Goal: Task Accomplishment & Management: Manage account settings

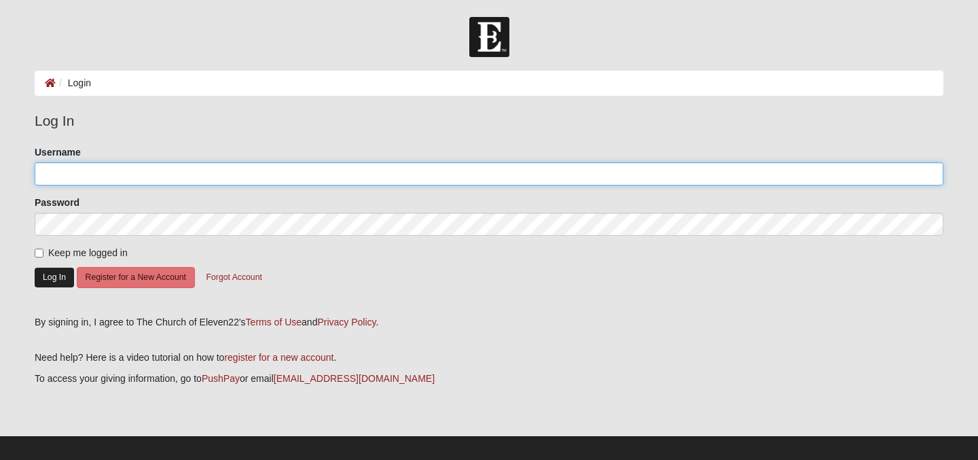
type input "[EMAIL_ADDRESS][DOMAIN_NAME]"
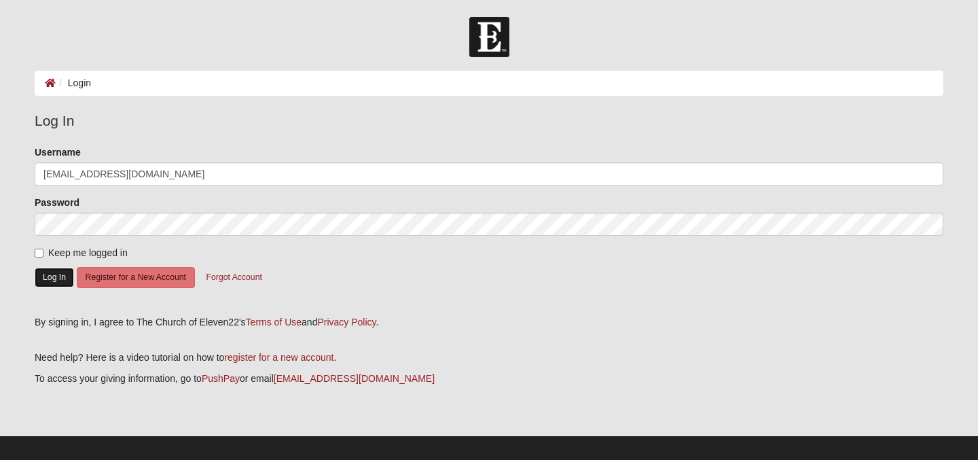
click at [56, 276] on button "Log In" at bounding box center [54, 278] width 39 height 20
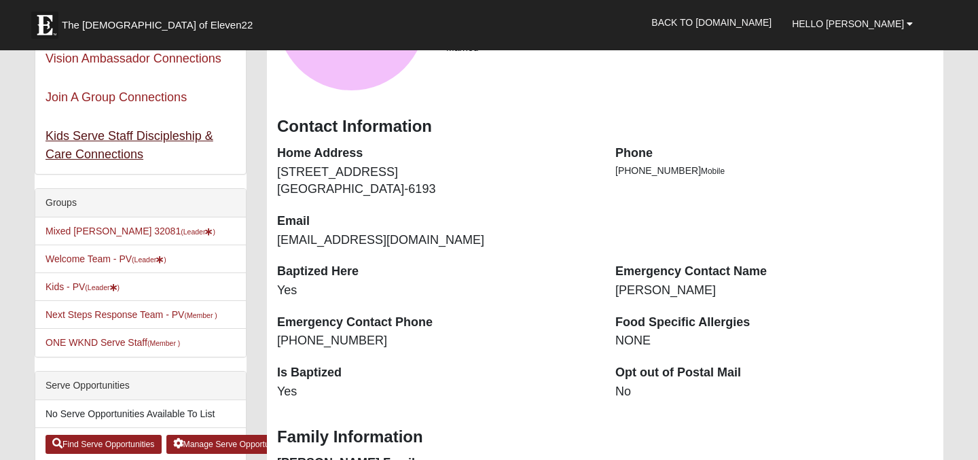
scroll to position [189, 0]
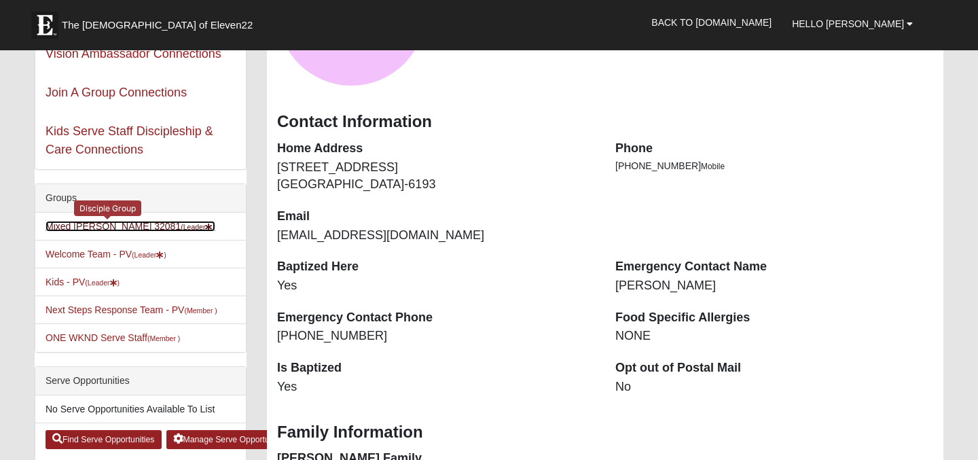
click at [98, 227] on link "Mixed Myers 32081 (Leader )" at bounding box center [130, 226] width 170 height 11
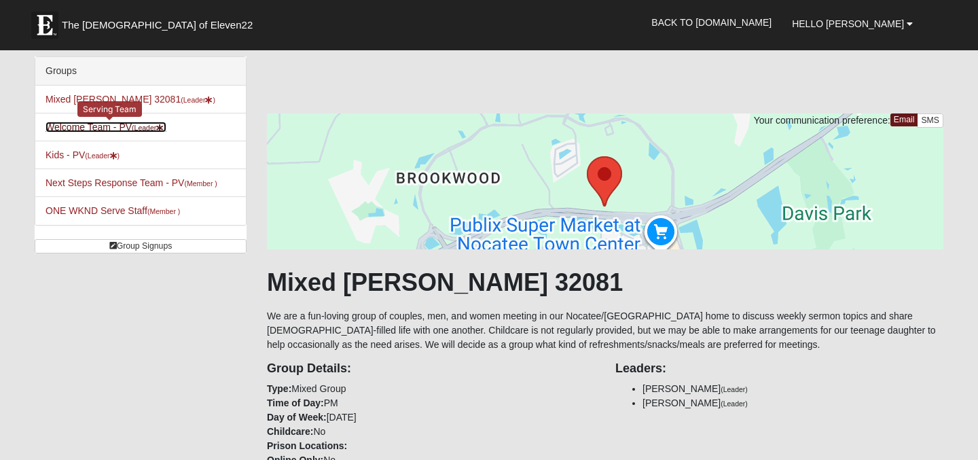
click at [88, 128] on link "Welcome Team - PV (Leader )" at bounding box center [105, 127] width 121 height 11
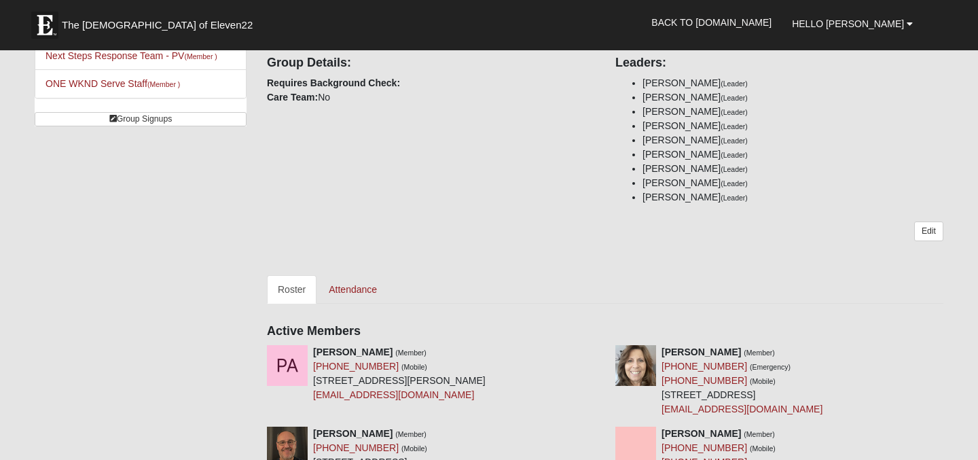
scroll to position [151, 0]
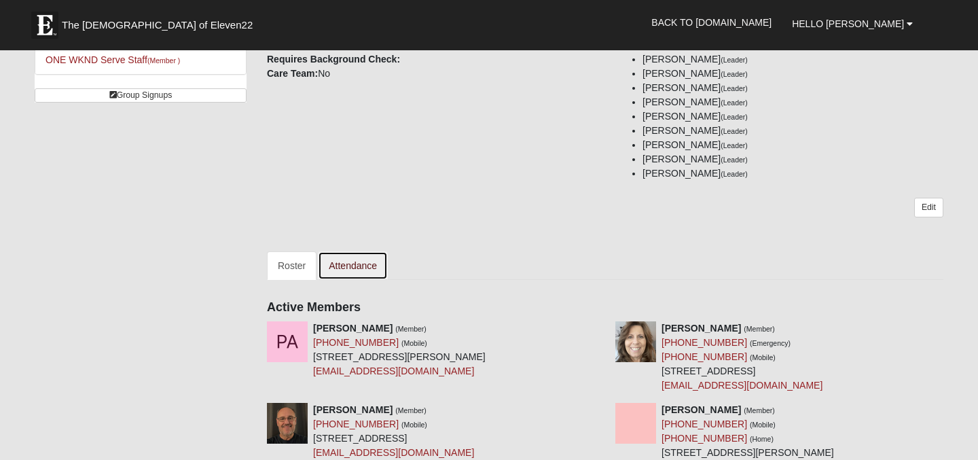
click at [350, 263] on link "Attendance" at bounding box center [353, 265] width 70 height 29
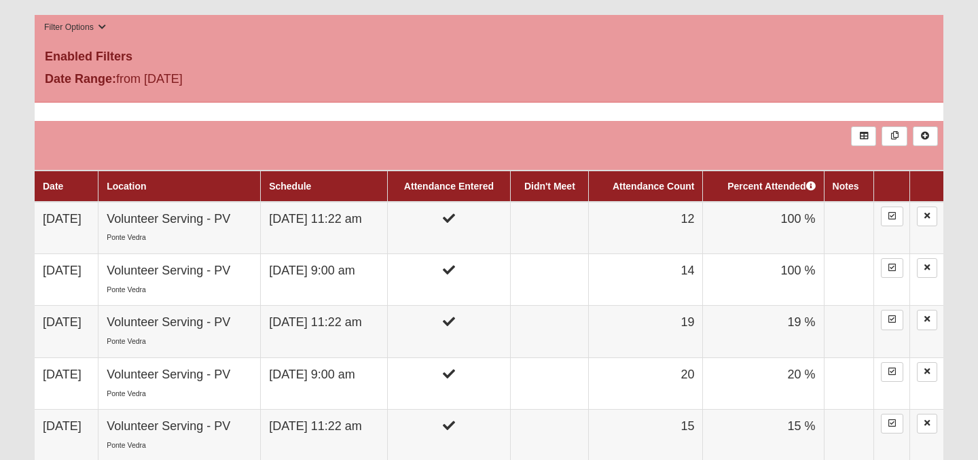
scroll to position [441, 0]
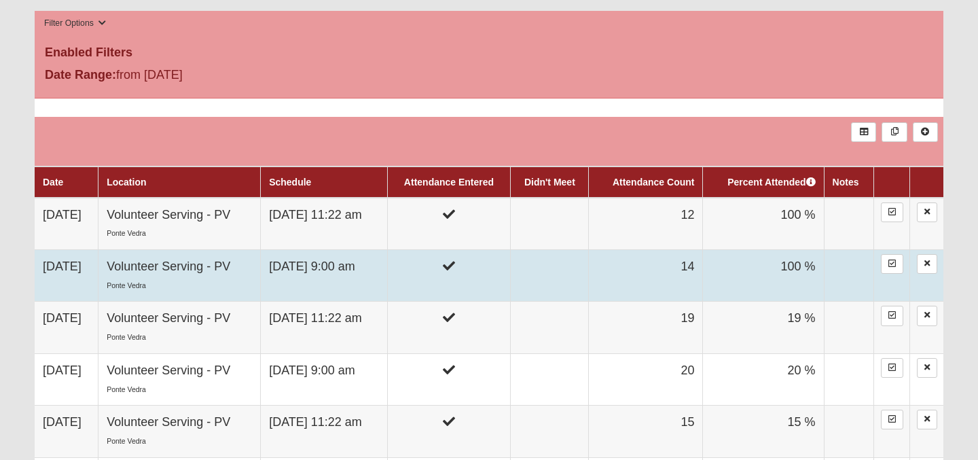
click at [86, 268] on td "[DATE]" at bounding box center [67, 276] width 64 height 52
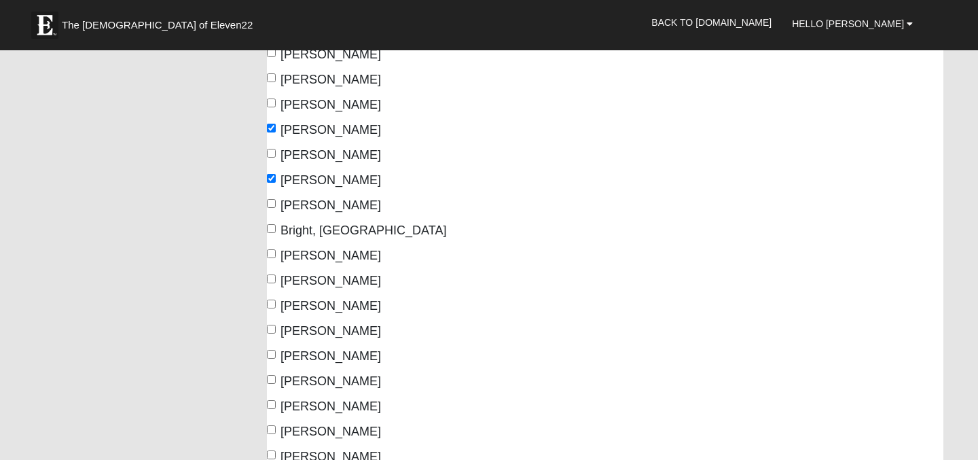
scroll to position [233, 0]
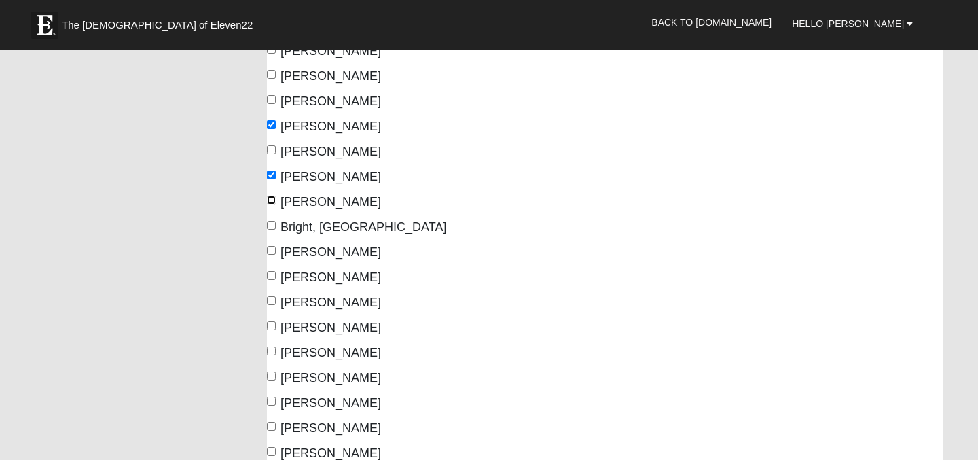
click at [273, 197] on input "Bradshaw, Carol" at bounding box center [271, 200] width 9 height 9
checkbox input "true"
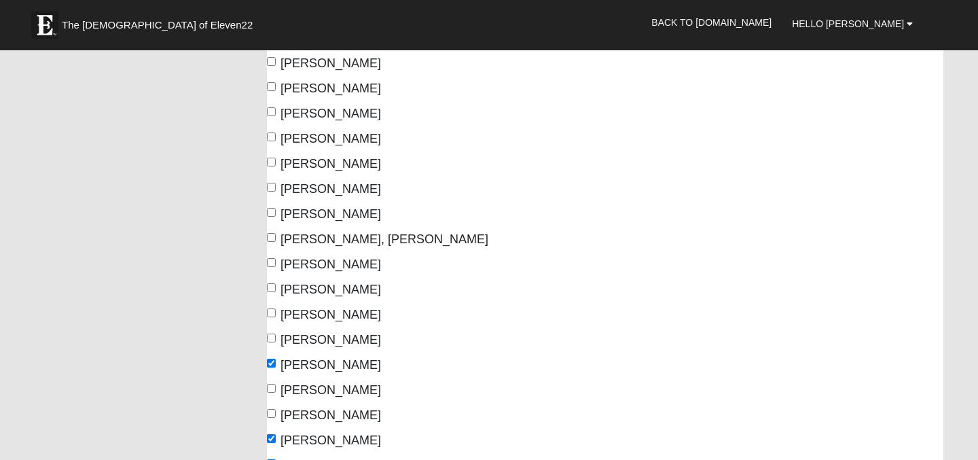
scroll to position [1077, 0]
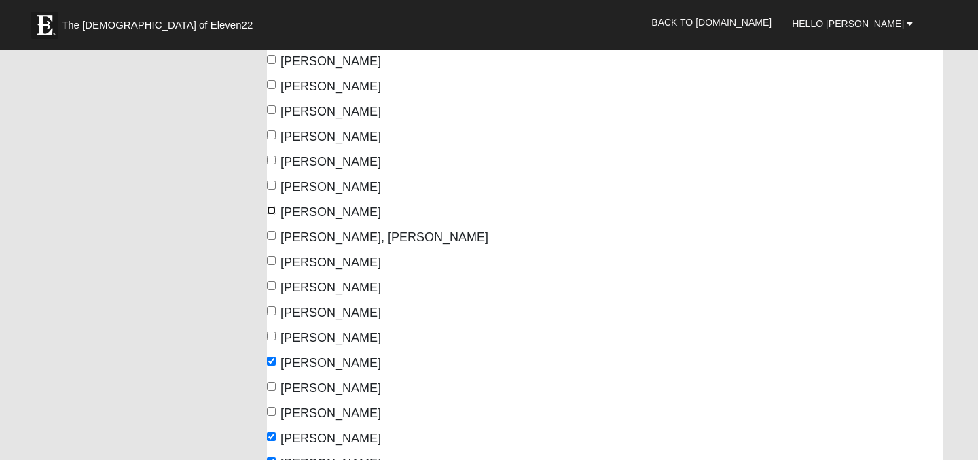
click at [273, 210] on input "Lindell, Michael" at bounding box center [271, 210] width 9 height 9
checkbox input "true"
click at [275, 236] on input "Lowe, T. Ray" at bounding box center [271, 235] width 9 height 9
checkbox input "true"
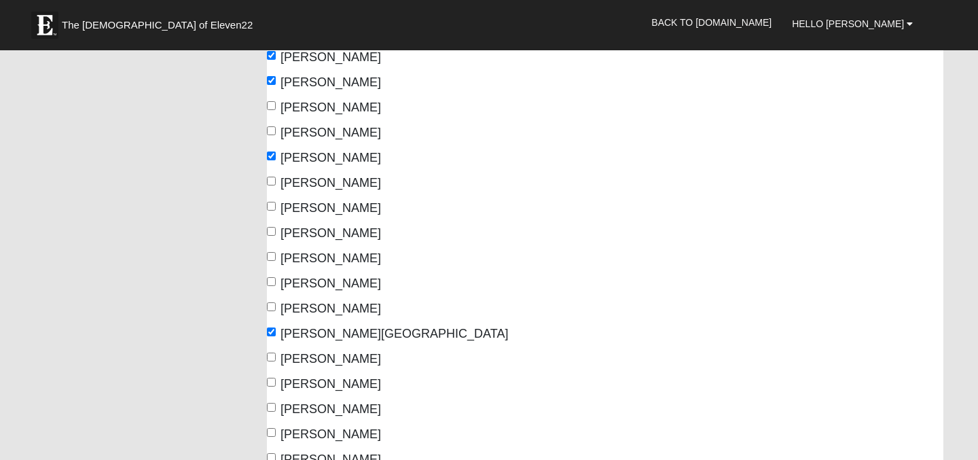
scroll to position [1459, 0]
click at [272, 229] on input "Myers, Kate" at bounding box center [271, 229] width 9 height 9
checkbox input "true"
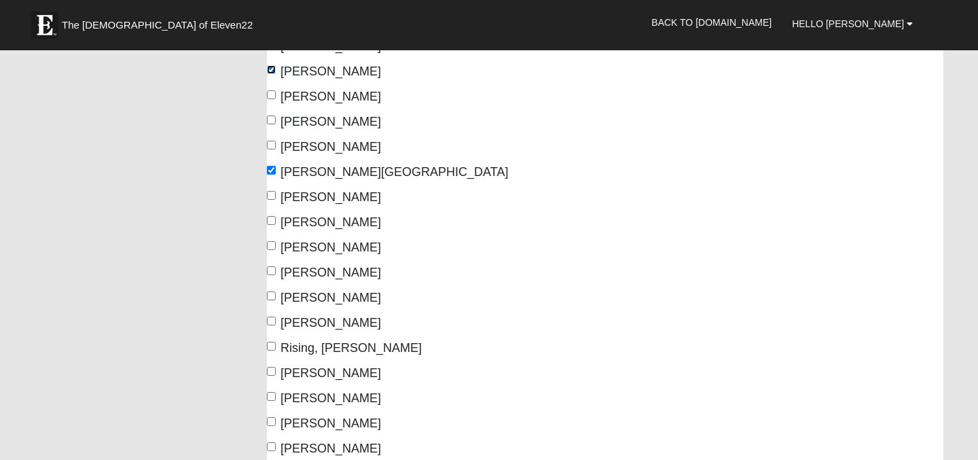
scroll to position [1624, 0]
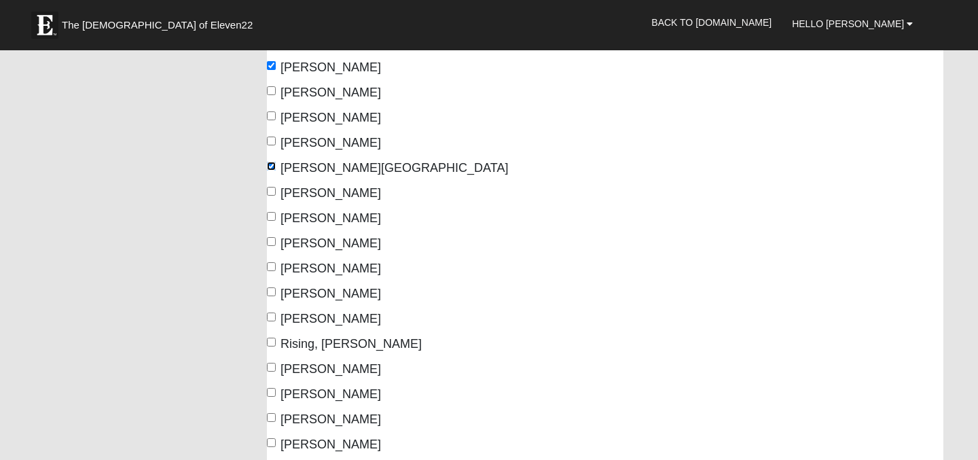
click at [274, 166] on input "Pope, Victoria" at bounding box center [271, 166] width 9 height 9
checkbox input "false"
